Goal: Information Seeking & Learning: Learn about a topic

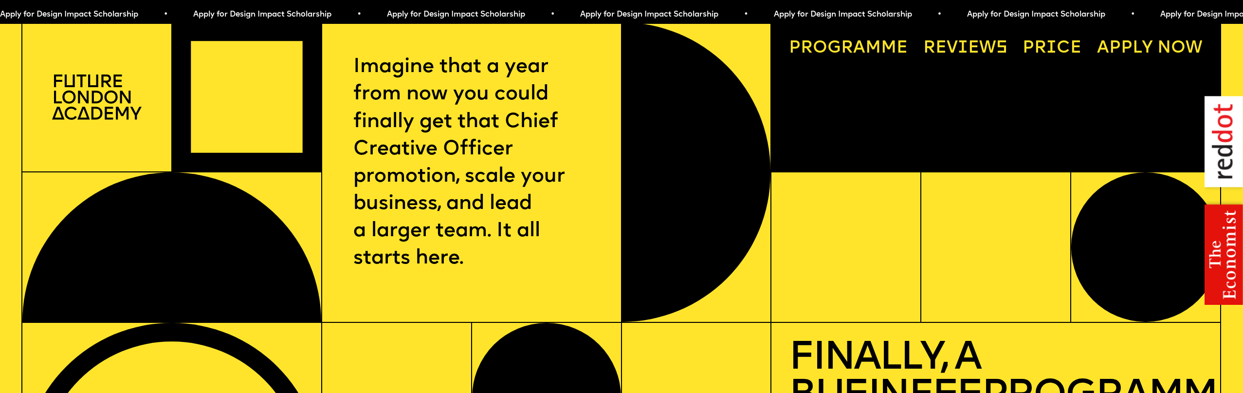
click at [843, 46] on link "Progr a mme" at bounding box center [848, 48] width 136 height 35
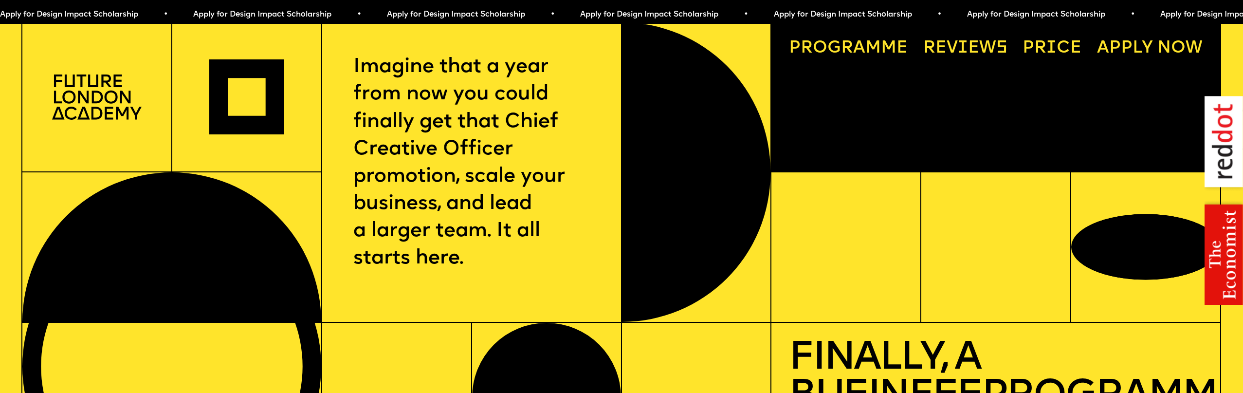
click at [85, 80] on img at bounding box center [97, 96] width 90 height 45
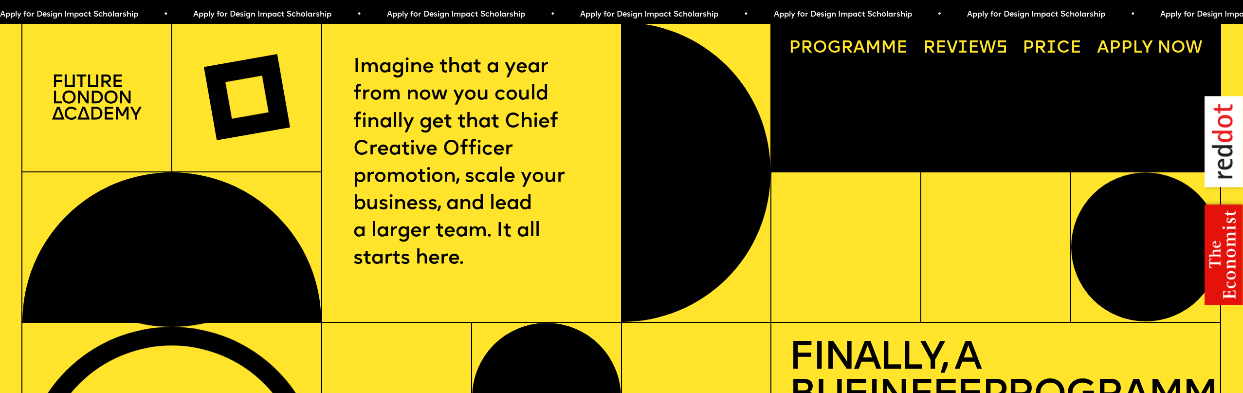
click at [94, 100] on img at bounding box center [97, 96] width 90 height 45
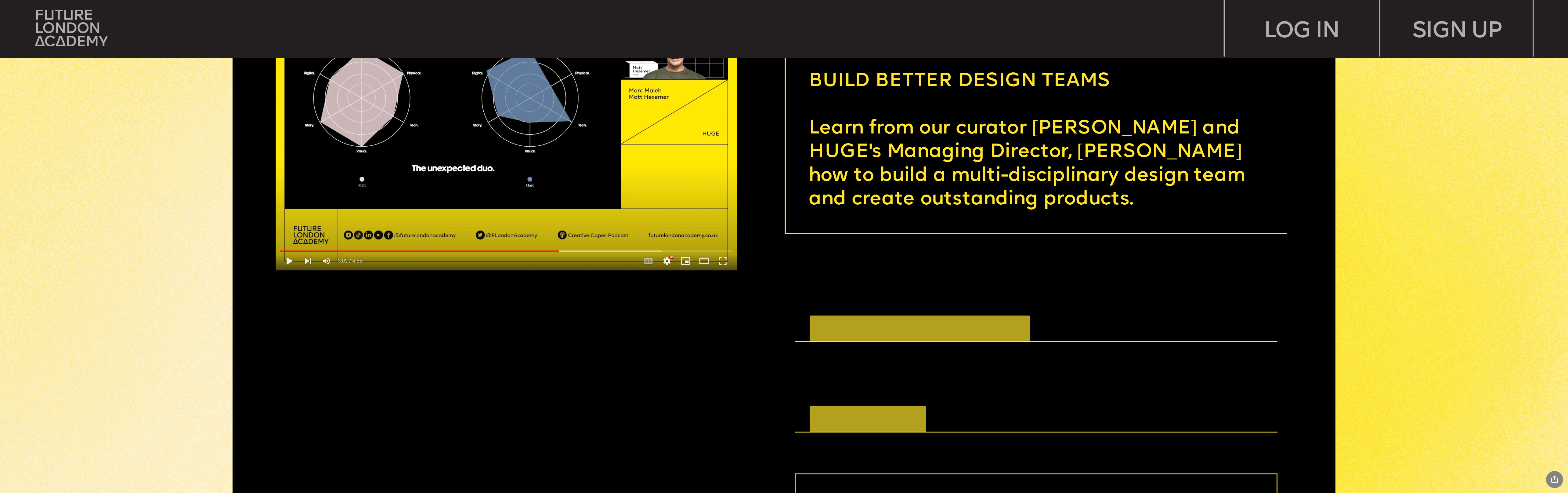
scroll to position [4137, 0]
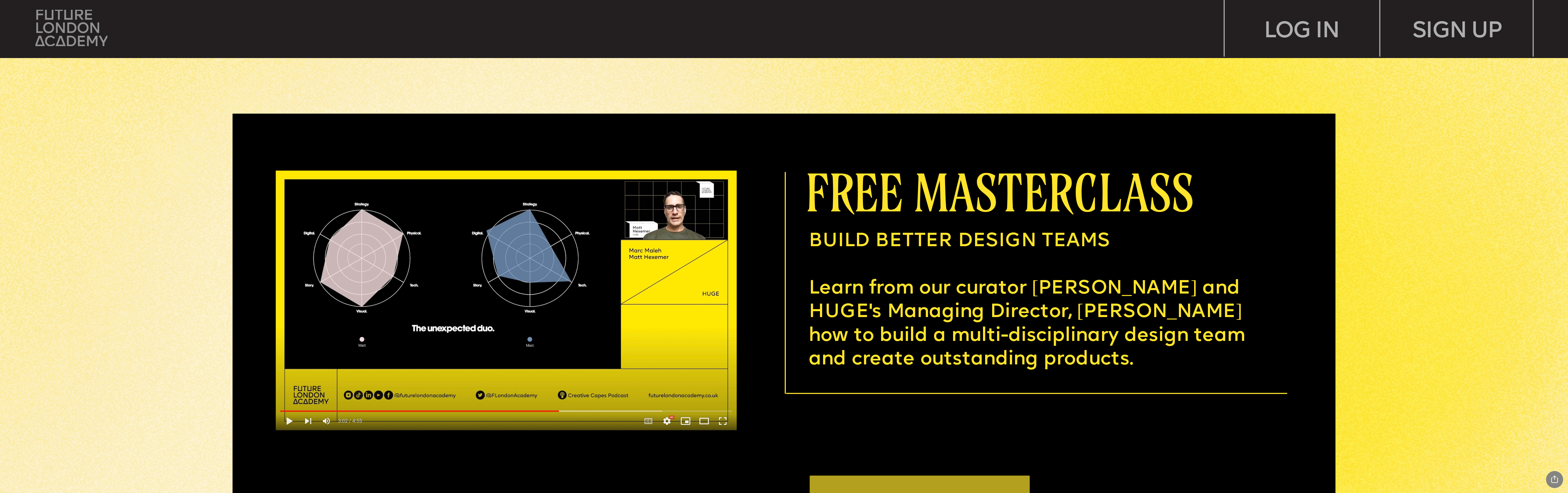
click at [72, 31] on img at bounding box center [71, 28] width 72 height 36
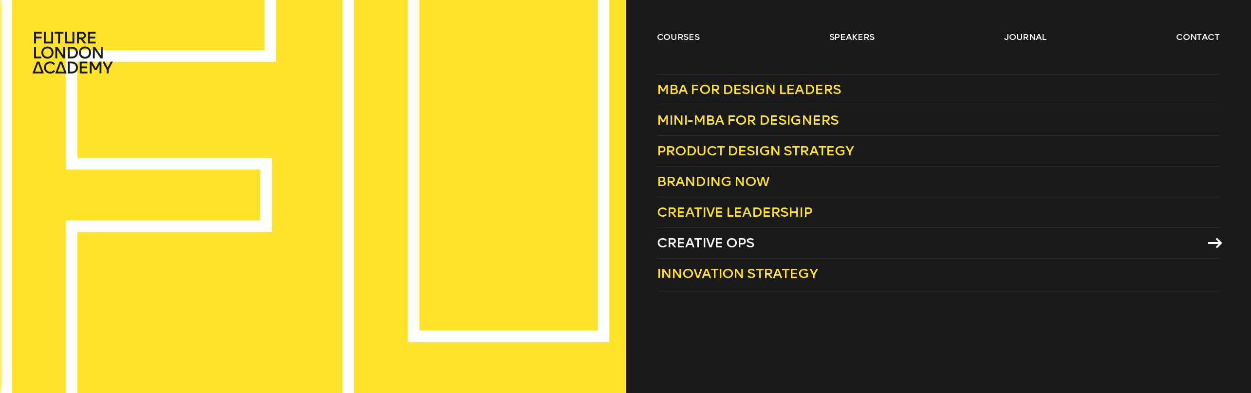
click at [705, 244] on span "Creative Ops" at bounding box center [706, 243] width 98 height 16
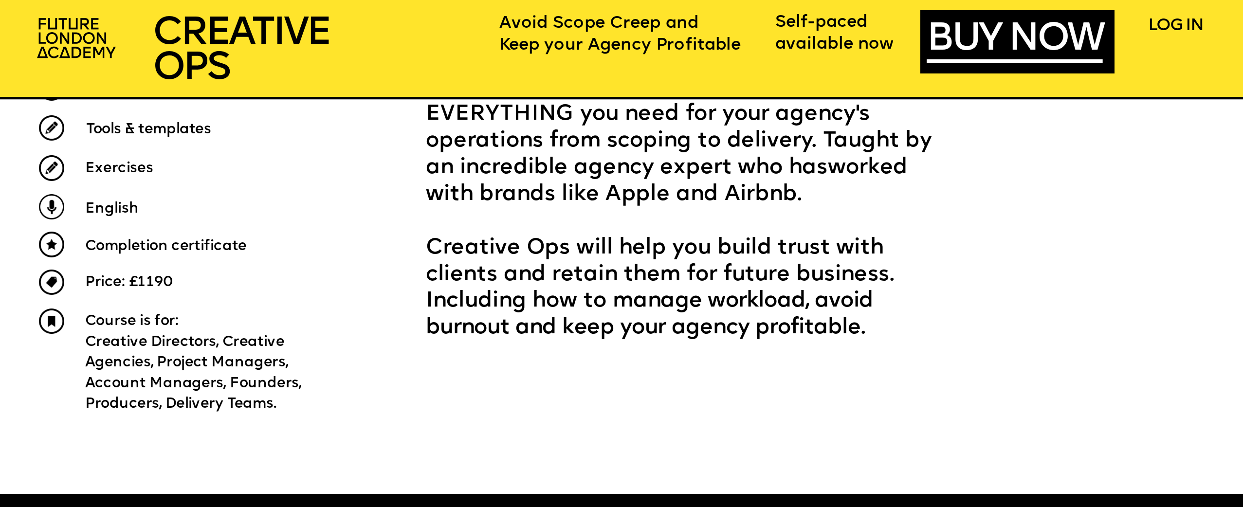
scroll to position [804, 0]
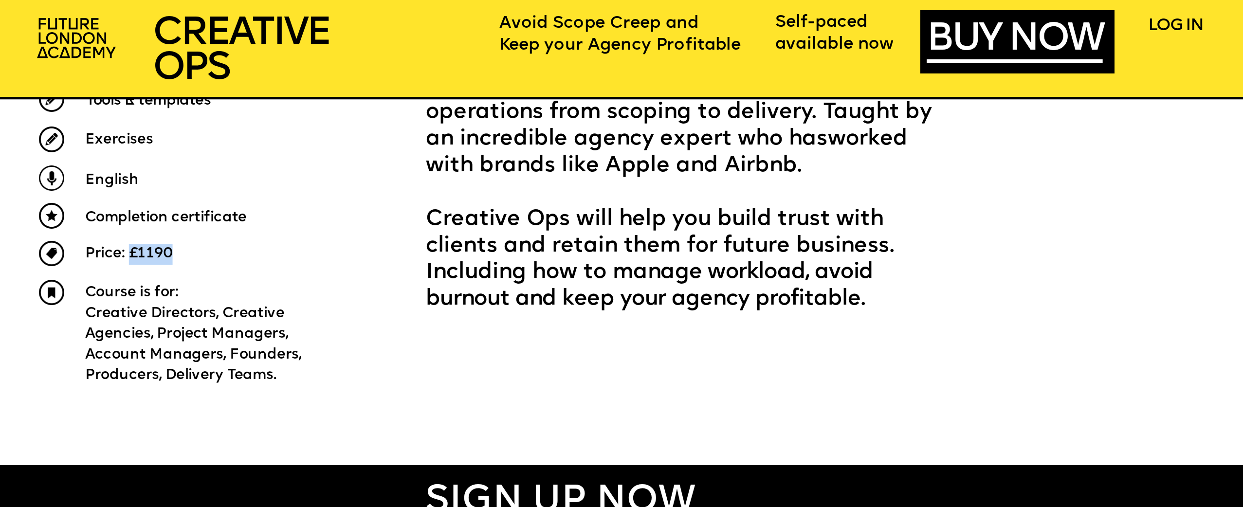
drag, startPoint x: 129, startPoint y: 255, endPoint x: 177, endPoint y: 257, distance: 48.7
click at [177, 257] on p "Price: £1190" at bounding box center [201, 254] width 233 height 20
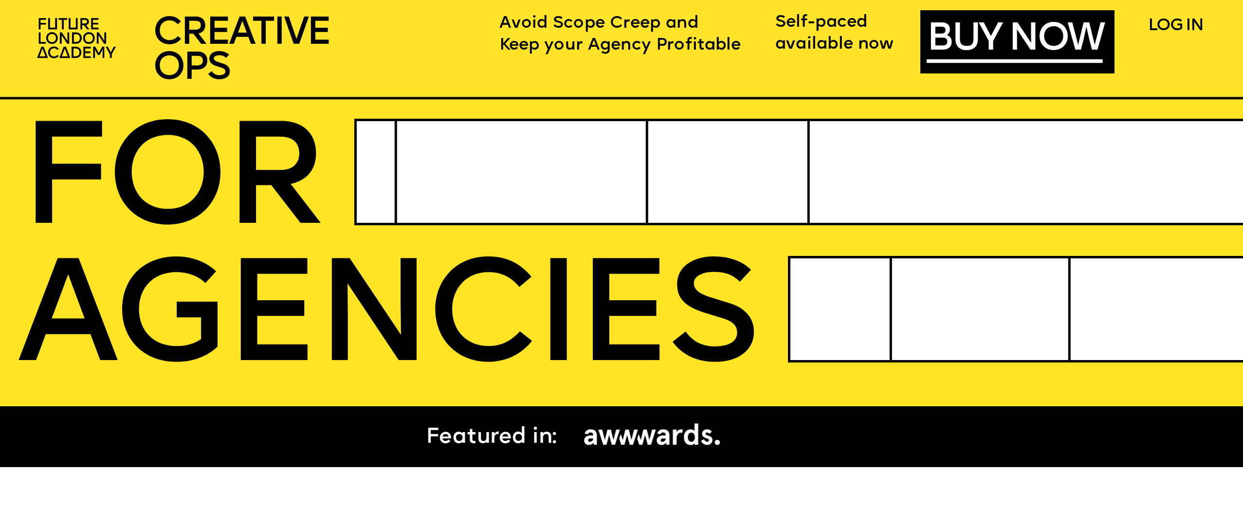
scroll to position [0, 0]
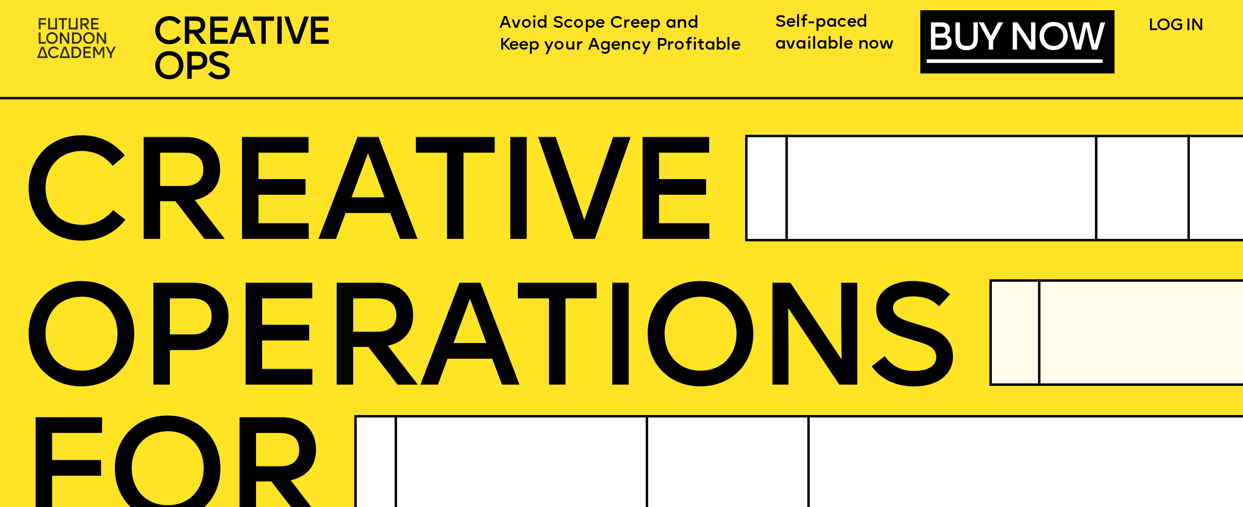
click at [67, 48] on img at bounding box center [78, 39] width 96 height 57
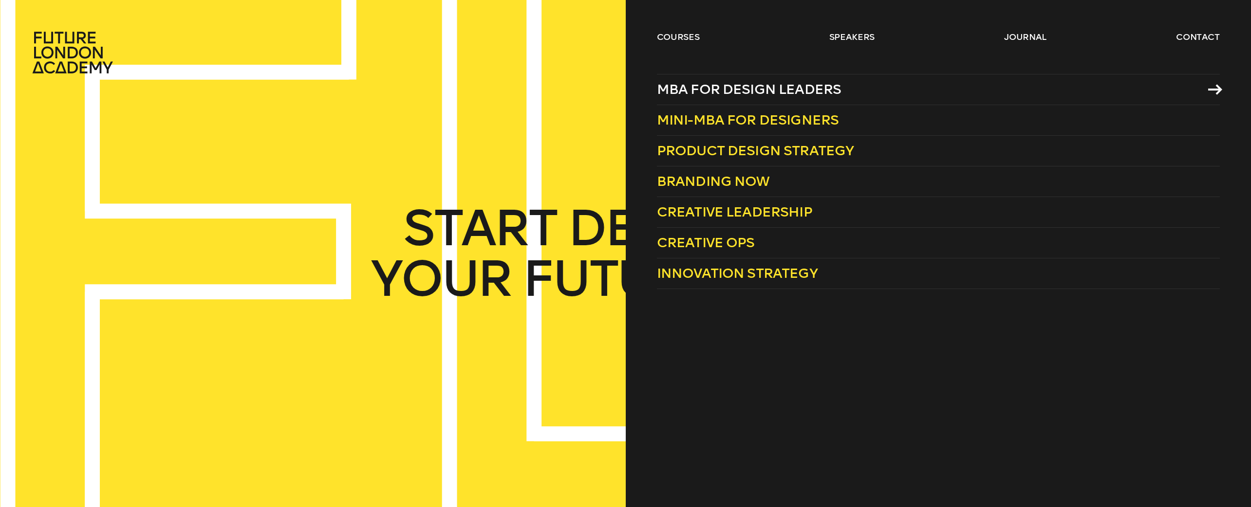
click at [721, 86] on span "MBA for Design Leaders" at bounding box center [749, 89] width 185 height 16
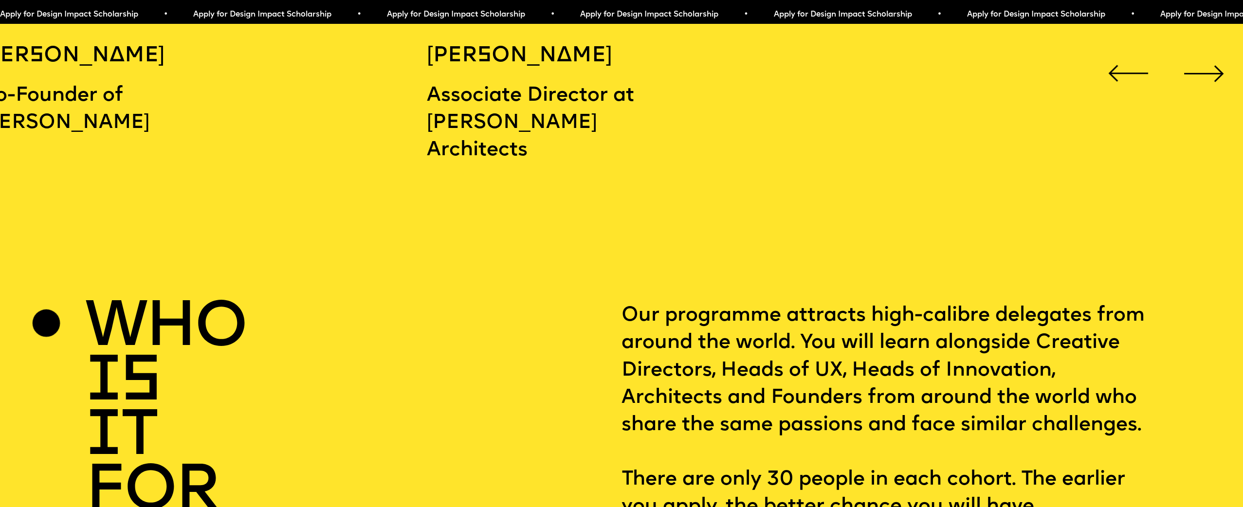
scroll to position [1979, 0]
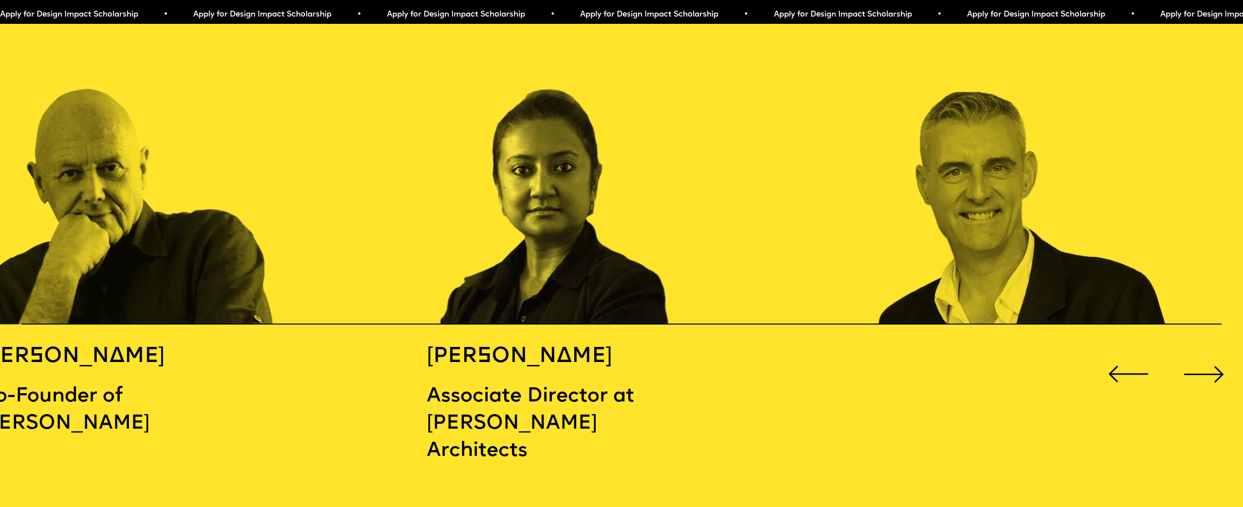
click at [1224, 362] on div "Next slide" at bounding box center [1205, 375] width 50 height 50
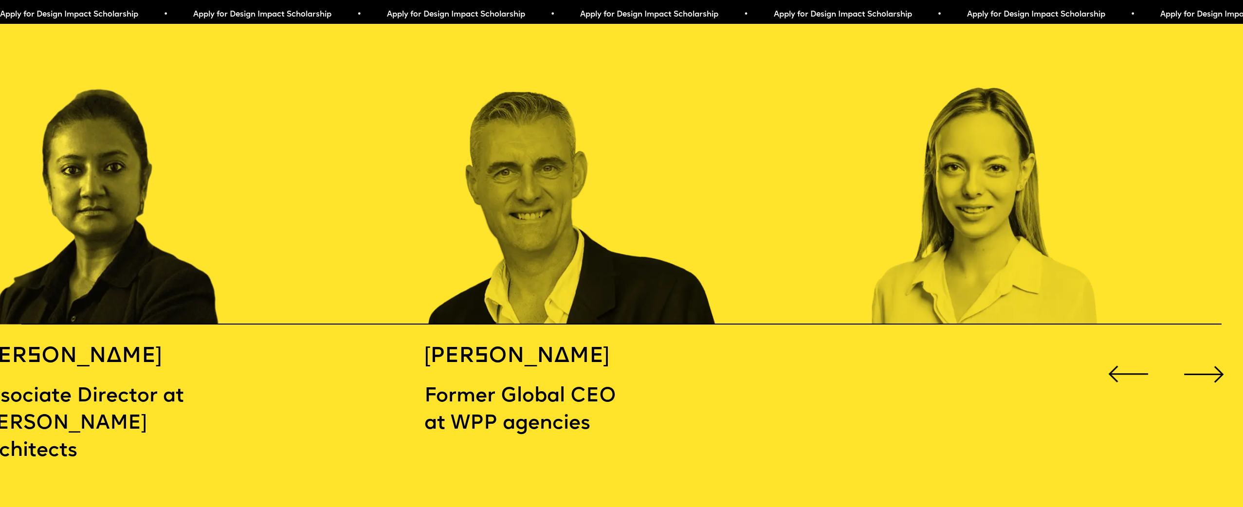
click at [1223, 362] on div "Next slide" at bounding box center [1205, 375] width 50 height 50
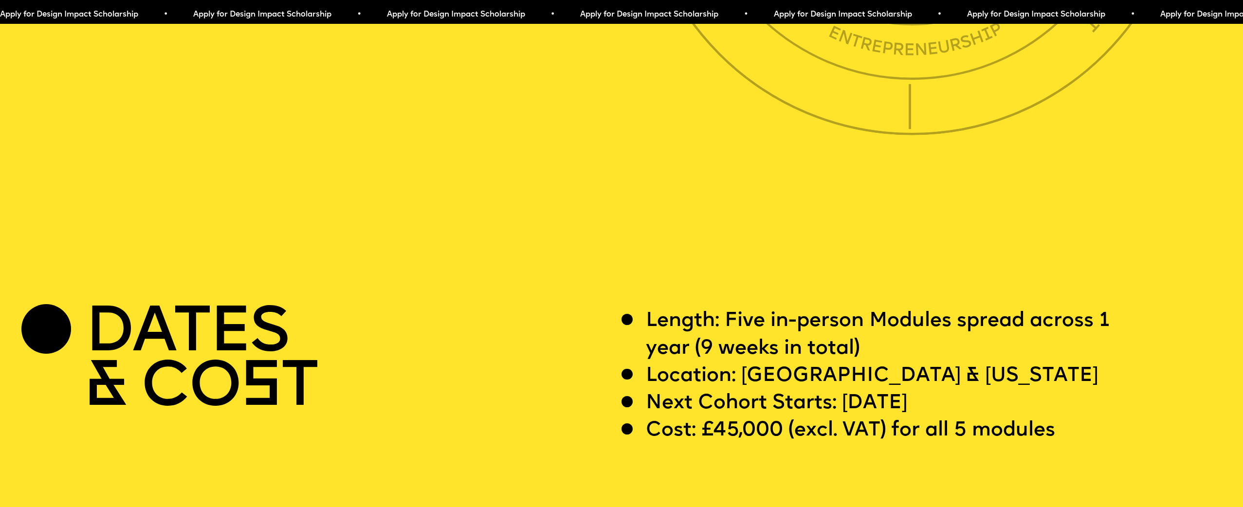
scroll to position [4879, 0]
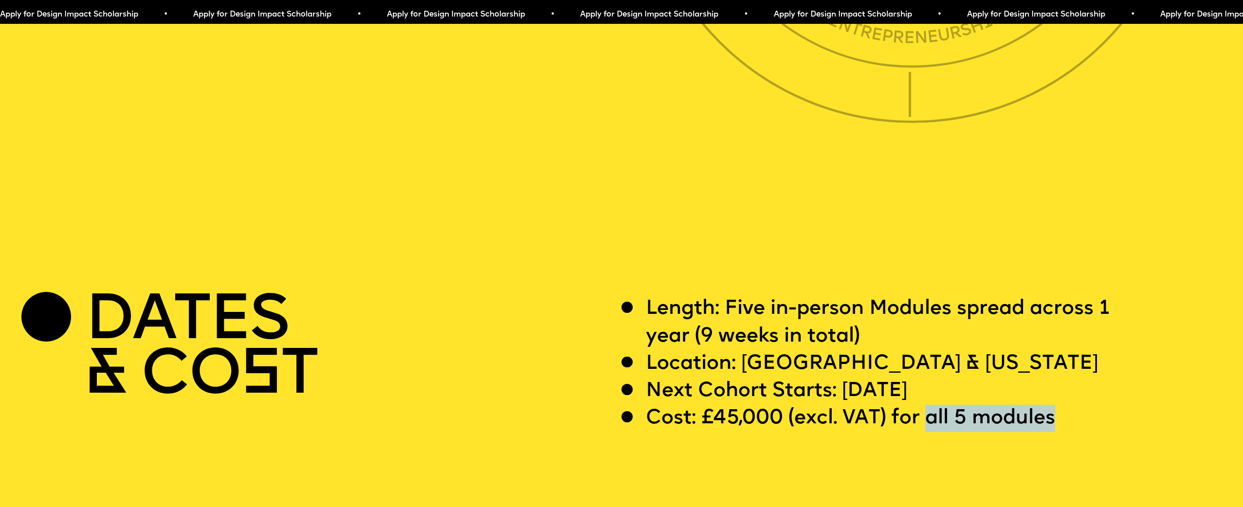
drag, startPoint x: 931, startPoint y: 448, endPoint x: 1057, endPoint y: 454, distance: 126.7
click at [1055, 432] on p "Cost: £45,000 (excl. VAT) for all 5 modules" at bounding box center [850, 418] width 409 height 27
drag, startPoint x: 1018, startPoint y: 450, endPoint x: 987, endPoint y: 449, distance: 31.2
click at [1018, 432] on p "Cost: £45,000 (excl. VAT) for all 5 modules" at bounding box center [850, 418] width 409 height 27
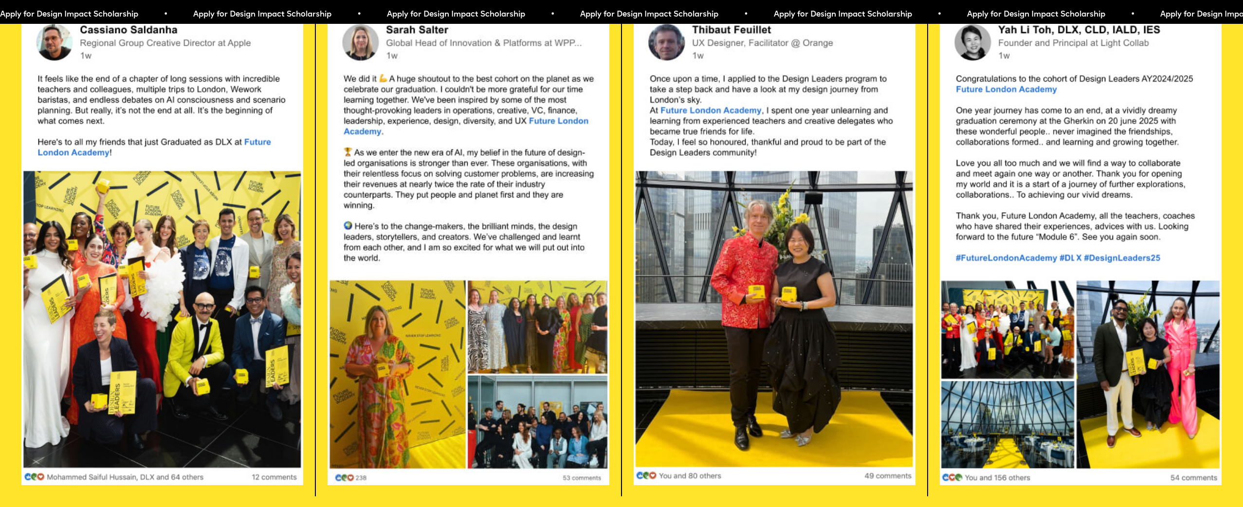
scroll to position [3109, 0]
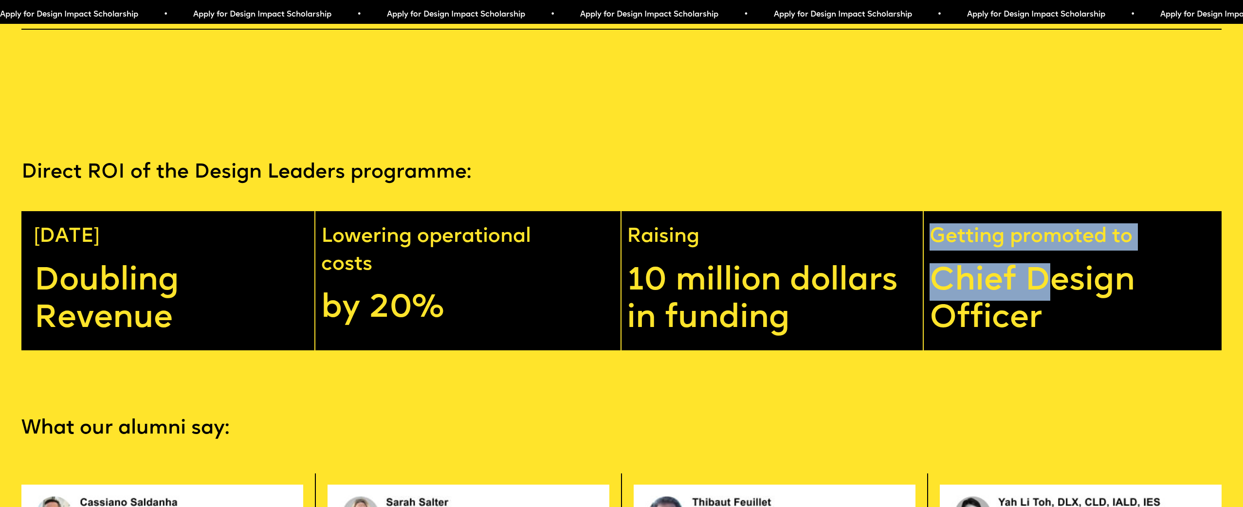
drag, startPoint x: 942, startPoint y: 258, endPoint x: 1061, endPoint y: 303, distance: 127.7
click at [1061, 303] on div "Getting promoted to Chief Design Officer" at bounding box center [1075, 280] width 298 height 139
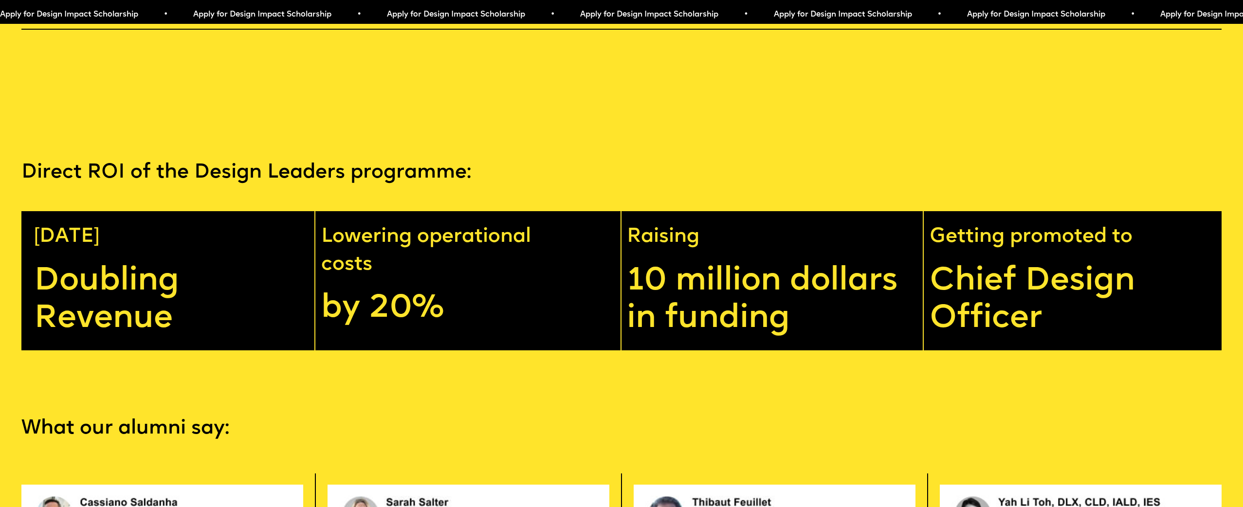
click at [1056, 338] on p "Chief Design Officer" at bounding box center [1078, 300] width 296 height 74
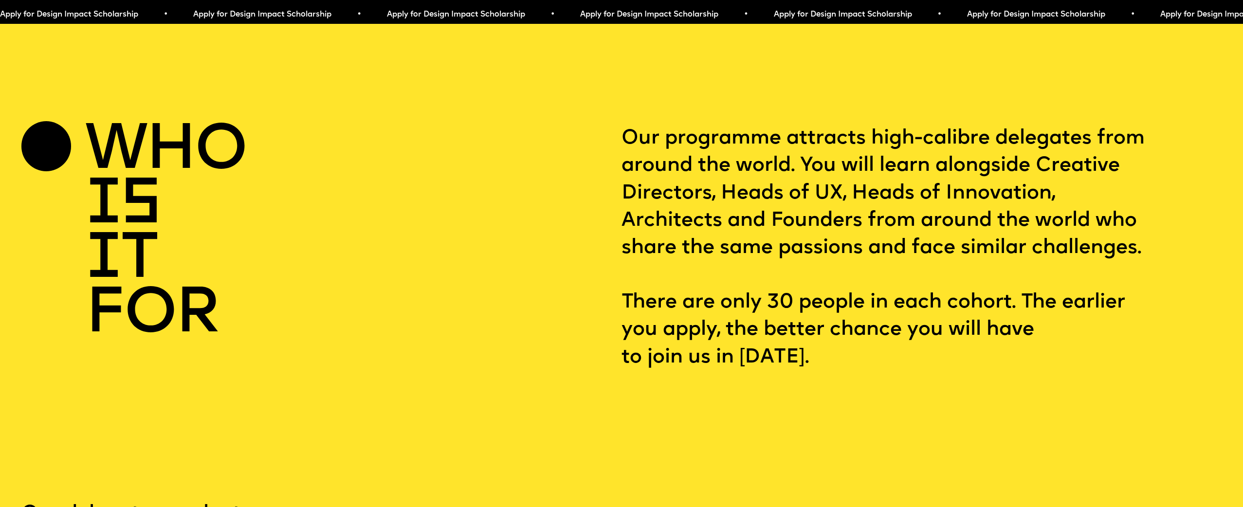
scroll to position [2456, 0]
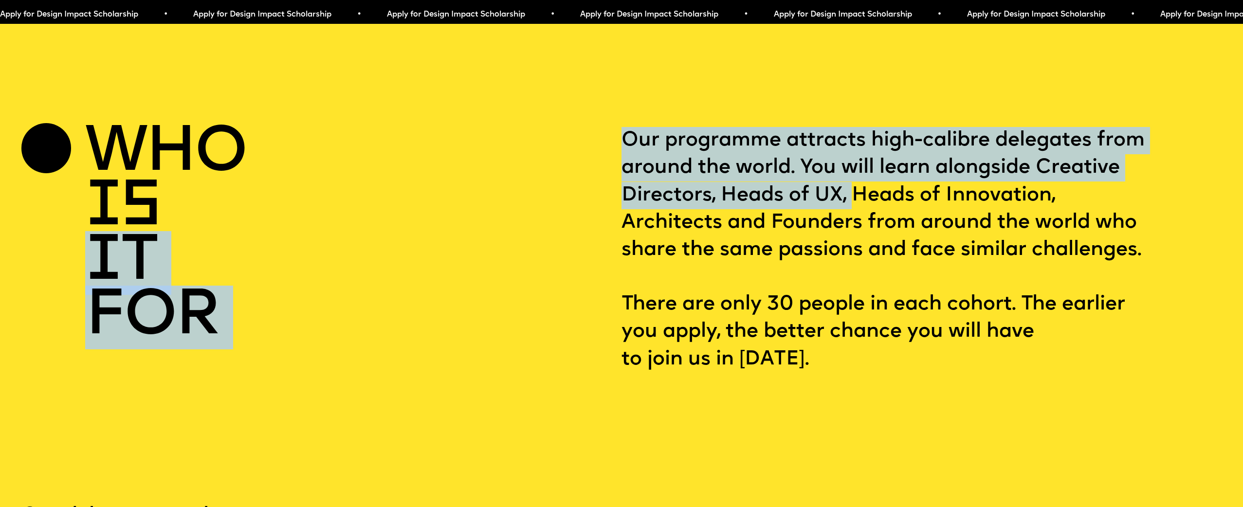
drag, startPoint x: 618, startPoint y: 180, endPoint x: 948, endPoint y: 178, distance: 330.6
click at [948, 178] on div "who is it for Our programme attracts high-calibre delegates from around the wor…" at bounding box center [621, 250] width 1200 height 246
click at [948, 179] on p "Our programme attracts high-calibre delegates from around the world. You will l…" at bounding box center [922, 250] width 600 height 246
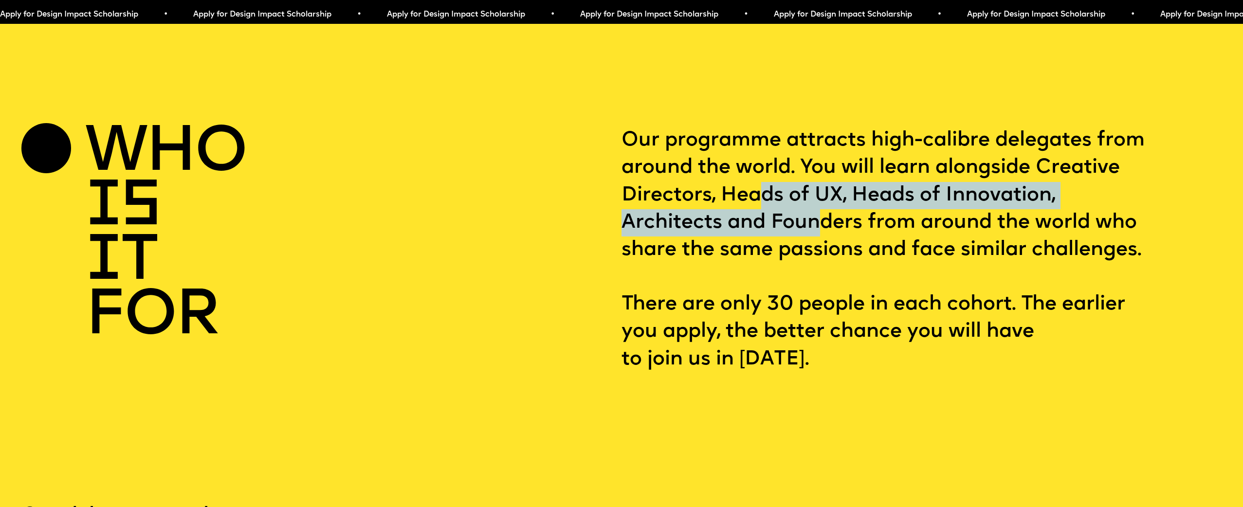
drag, startPoint x: 851, startPoint y: 178, endPoint x: 937, endPoint y: 201, distance: 89.2
click at [937, 201] on p "Our programme attracts high-calibre delegates from around the world. You will l…" at bounding box center [922, 250] width 600 height 246
click at [867, 205] on p "Our programme attracts high-calibre delegates from around the world. You will l…" at bounding box center [922, 250] width 600 height 246
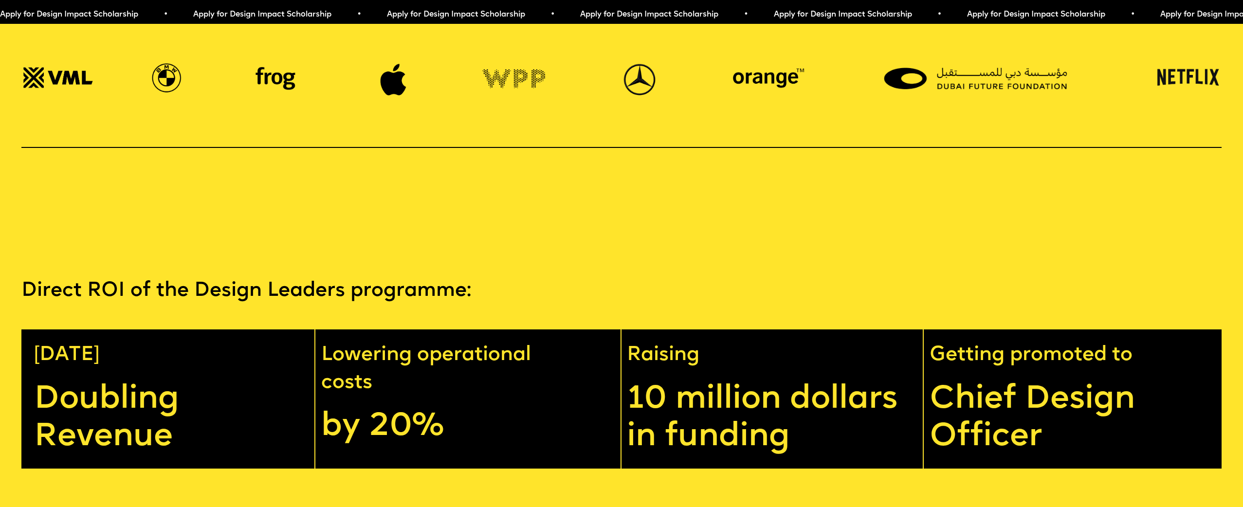
scroll to position [3124, 0]
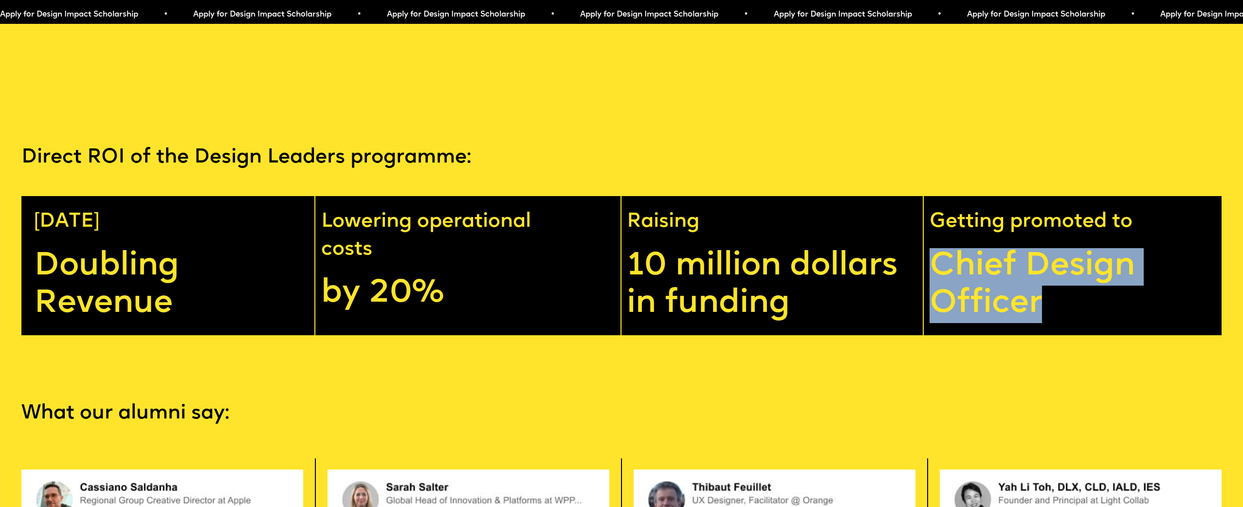
drag, startPoint x: 942, startPoint y: 278, endPoint x: 1068, endPoint y: 332, distance: 137.4
click at [1068, 323] on p "Chief Design Officer" at bounding box center [1078, 285] width 296 height 74
